Goal: Information Seeking & Learning: Learn about a topic

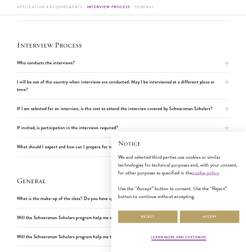
scroll to position [575, 0]
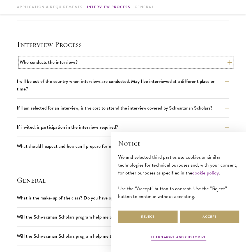
click at [125, 59] on button "Who conducts the interviews?" at bounding box center [126, 62] width 212 height 10
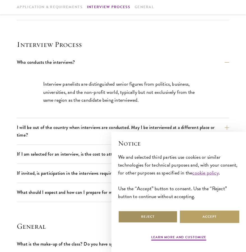
click at [149, 216] on button "Reject" at bounding box center [148, 216] width 60 height 13
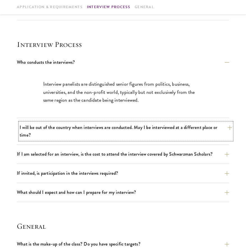
click at [122, 136] on button "I will be out of the country when interviews are conducted. May I be interviewe…" at bounding box center [126, 130] width 212 height 17
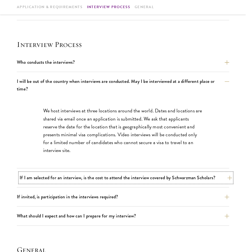
click at [161, 177] on button "If I am selected for an interview, is the cost to attend the interview covered …" at bounding box center [126, 178] width 212 height 10
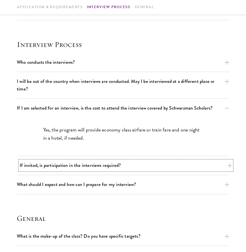
click at [137, 167] on button "If invited, is participation in the interviews required?" at bounding box center [126, 165] width 212 height 10
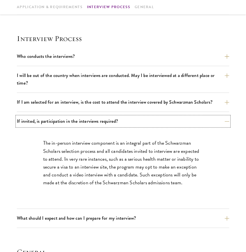
scroll to position [583, 0]
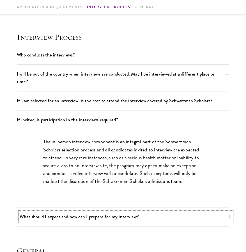
click at [152, 218] on button "What should I expect and how can I prepare for my interview?" at bounding box center [126, 217] width 212 height 10
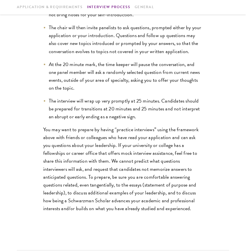
scroll to position [817, 0]
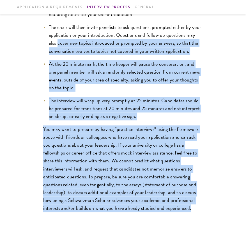
drag, startPoint x: 145, startPoint y: 209, endPoint x: 45, endPoint y: 44, distance: 193.2
click at [45, 44] on div "Interviews are free-flowing conversations, driven by but not limited to your wr…" at bounding box center [123, 70] width 194 height 312
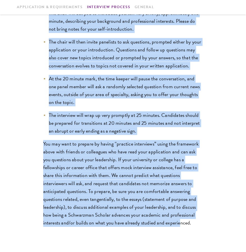
scroll to position [832, 0]
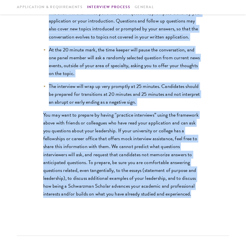
drag, startPoint x: 36, startPoint y: 42, endPoint x: 150, endPoint y: 207, distance: 199.9
click at [150, 207] on div "Interviews are free-flowing conversations, driven by but not limited to your wr…" at bounding box center [123, 55] width 194 height 312
copy div "Interviews are free-flowing conversations, driven by but not limited to your wr…"
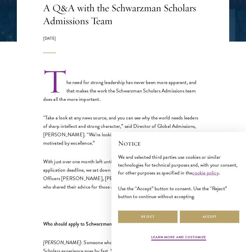
scroll to position [134, 0]
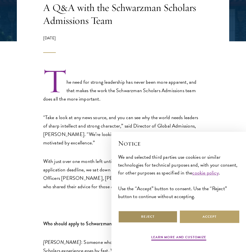
click at [156, 216] on button "Reject" at bounding box center [148, 216] width 60 height 13
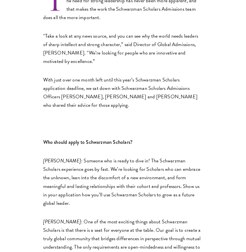
scroll to position [220, 0]
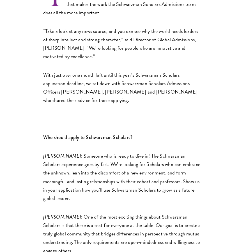
click at [166, 117] on p at bounding box center [123, 119] width 160 height 8
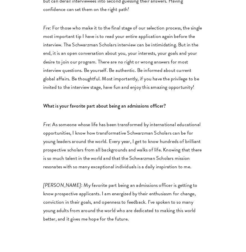
scroll to position [1010, 0]
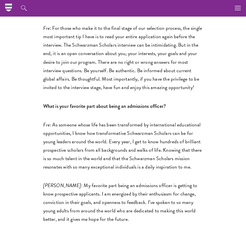
click at [72, 132] on p "Fre : As someone whose life has been transformed by international educational o…" at bounding box center [123, 145] width 160 height 51
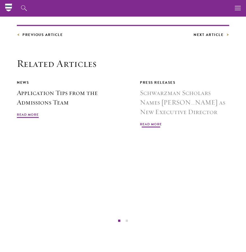
scroll to position [1257, 0]
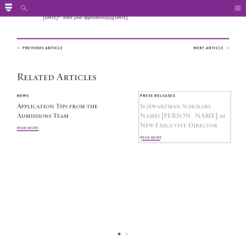
click at [152, 135] on span "Read More" at bounding box center [151, 138] width 22 height 7
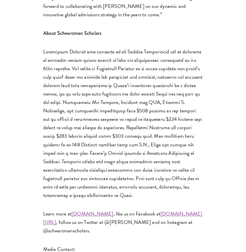
scroll to position [655, 0]
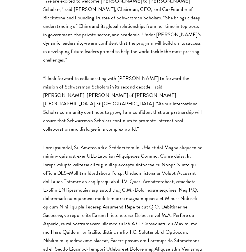
scroll to position [400, 0]
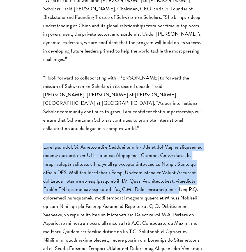
drag, startPoint x: 45, startPoint y: 93, endPoint x: 163, endPoint y: 132, distance: 124.4
click at [163, 143] on p at bounding box center [123, 210] width 160 height 135
copy p "Most recently, Ms. Celico was a Partner and Co-Lead of the China practice at gl…"
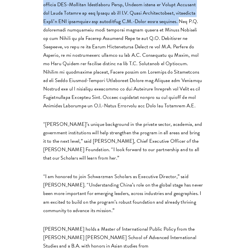
scroll to position [569, 0]
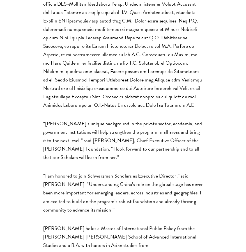
click at [90, 172] on p "“I am honored to join Schwarzman Scholars as Executive Director,” said Ms. Celi…" at bounding box center [123, 193] width 160 height 42
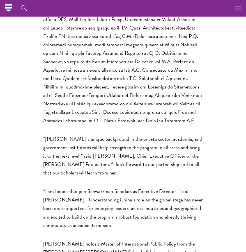
scroll to position [553, 0]
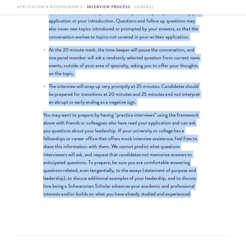
click at [164, 137] on p "You may want to prepare by having “practice interviews” using the framework abo…" at bounding box center [123, 154] width 160 height 87
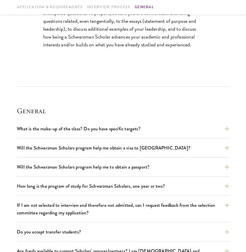
scroll to position [981, 0]
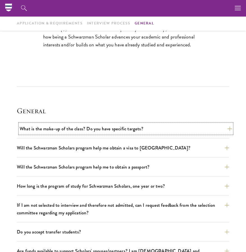
click at [164, 129] on button "What is the make-up of the class? Do you have specific targets?" at bounding box center [126, 129] width 212 height 10
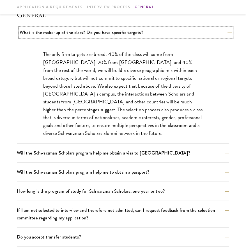
scroll to position [741, 0]
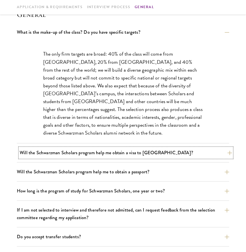
click at [158, 150] on button "Will the Schwarzman Scholars program help me obtain a visa to China?" at bounding box center [126, 153] width 212 height 10
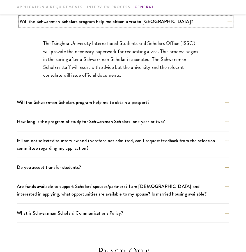
scroll to position [773, 0]
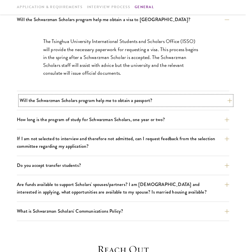
click at [150, 102] on button "Will the Schwarzman Scholars program help me to obtain a passport?" at bounding box center [126, 100] width 212 height 10
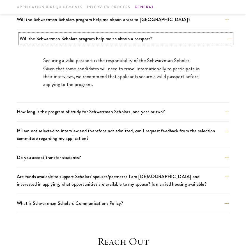
click at [144, 36] on button "Will the Schwarzman Scholars program help me to obtain a passport?" at bounding box center [126, 39] width 212 height 10
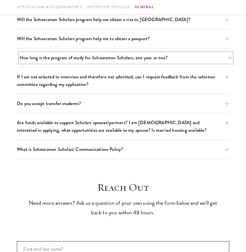
click at [147, 59] on button "How long is the program of study for Schwarzman Scholars, one year or two?" at bounding box center [126, 58] width 212 height 10
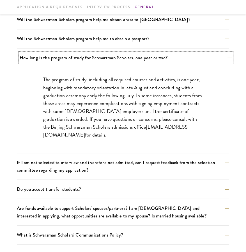
click at [147, 59] on button "How long is the program of study for Schwarzman Scholars, one year or two?" at bounding box center [126, 58] width 212 height 10
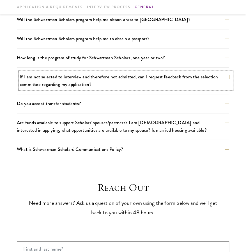
click at [175, 85] on button "If I am not selected to interview and therefore not admitted, can I request fee…" at bounding box center [126, 80] width 212 height 17
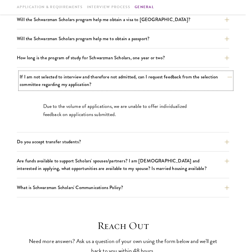
click at [175, 85] on button "If I am not selected to interview and therefore not admitted, can I request fee…" at bounding box center [126, 80] width 212 height 17
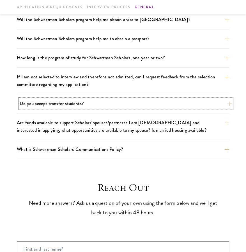
click at [186, 102] on button "Do you accept transfer students?" at bounding box center [126, 104] width 212 height 10
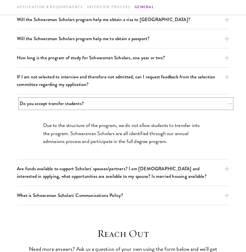
click at [186, 102] on button "Do you accept transfer students?" at bounding box center [126, 104] width 212 height 10
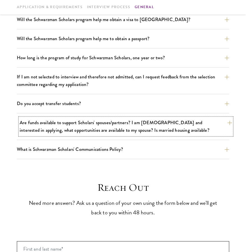
click at [200, 126] on button "Are funds available to support Scholars' spouses/partners? I am married and int…" at bounding box center [126, 126] width 212 height 17
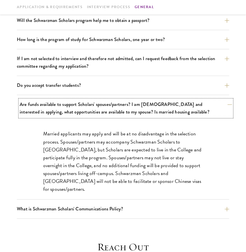
scroll to position [791, 0]
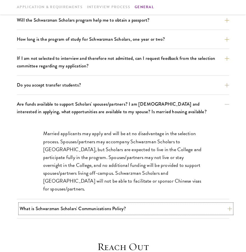
click at [133, 207] on button "What is Schwarzman Scholars' Communications Policy?" at bounding box center [126, 208] width 212 height 10
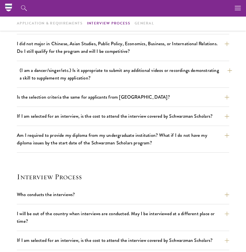
scroll to position [433, 0]
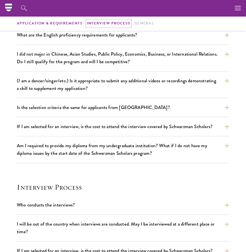
click at [115, 22] on link "Interview Process" at bounding box center [108, 23] width 43 height 6
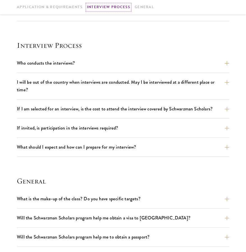
scroll to position [586, 0]
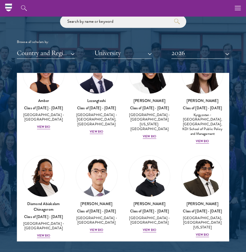
scroll to position [46, 0]
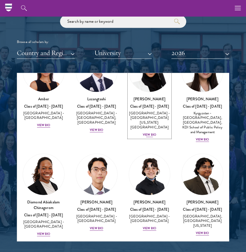
click at [147, 132] on div "View Bio" at bounding box center [149, 134] width 13 height 4
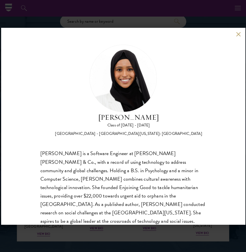
click at [236, 33] on button at bounding box center [238, 34] width 5 height 5
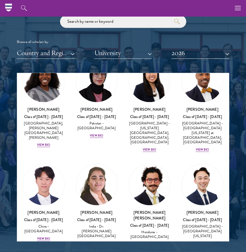
scroll to position [1348, 0]
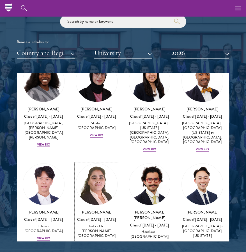
click at [97, 240] on div "View Bio" at bounding box center [96, 242] width 13 height 4
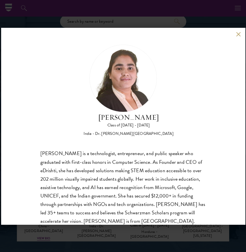
scroll to position [18, 0]
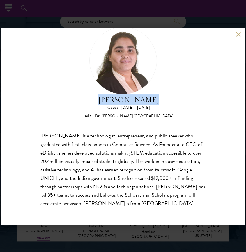
drag, startPoint x: 103, startPoint y: 101, endPoint x: 154, endPoint y: 103, distance: 50.3
click at [154, 103] on h2 "[PERSON_NAME]" at bounding box center [129, 99] width 90 height 11
copy h2 "[PERSON_NAME]"
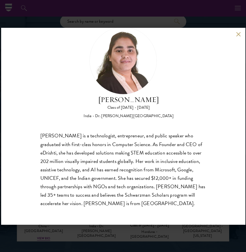
click at [235, 36] on div "[PERSON_NAME] Class of [DATE] - [DATE] [GEOGRAPHIC_DATA] - Dr. [PERSON_NAME][GE…" at bounding box center [123, 126] width 244 height 196
click at [238, 33] on button at bounding box center [238, 34] width 5 height 5
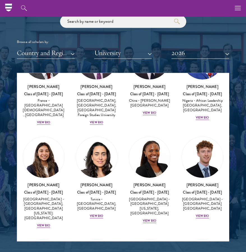
scroll to position [1981, 0]
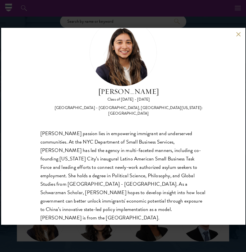
scroll to position [26, 0]
click at [238, 33] on button at bounding box center [238, 34] width 5 height 5
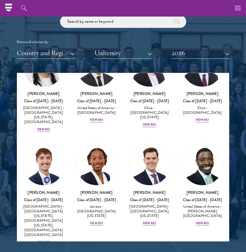
scroll to position [3218, 0]
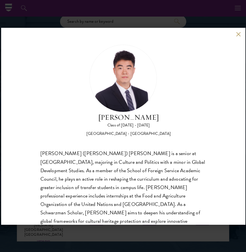
scroll to position [18, 0]
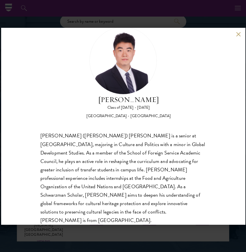
click at [239, 34] on button at bounding box center [238, 34] width 5 height 5
